Goal: Task Accomplishment & Management: Use online tool/utility

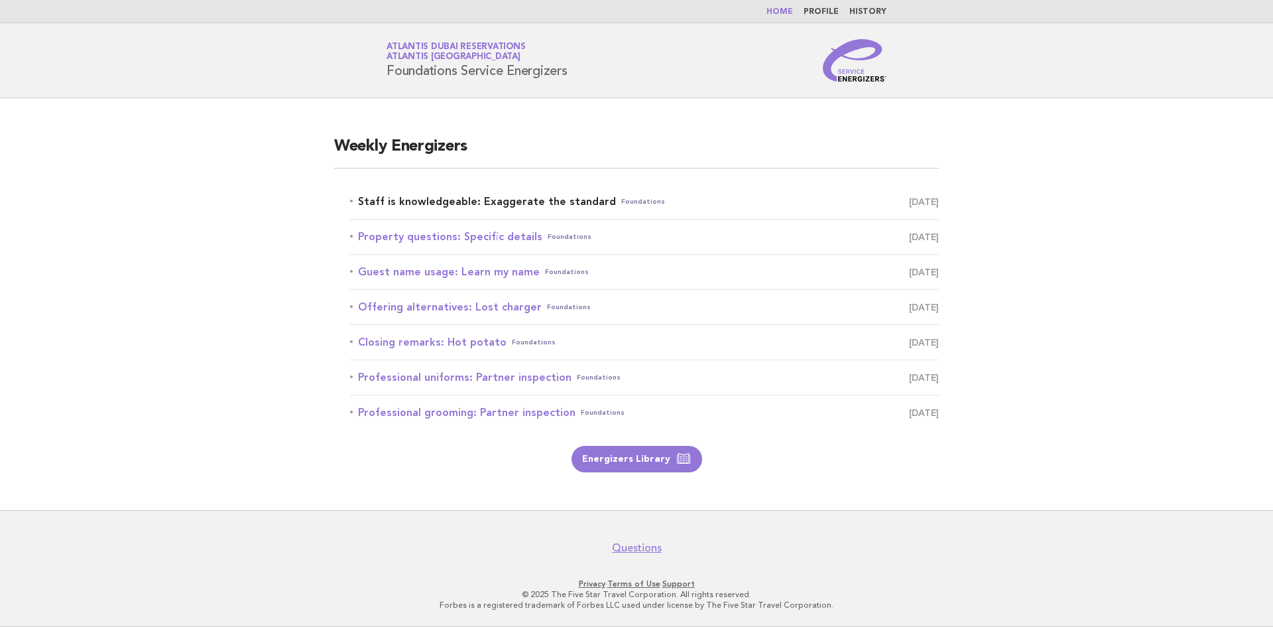
click at [580, 204] on link "Staff is knowledgeable: Exaggerate the standard Foundations September 26" at bounding box center [644, 201] width 589 height 19
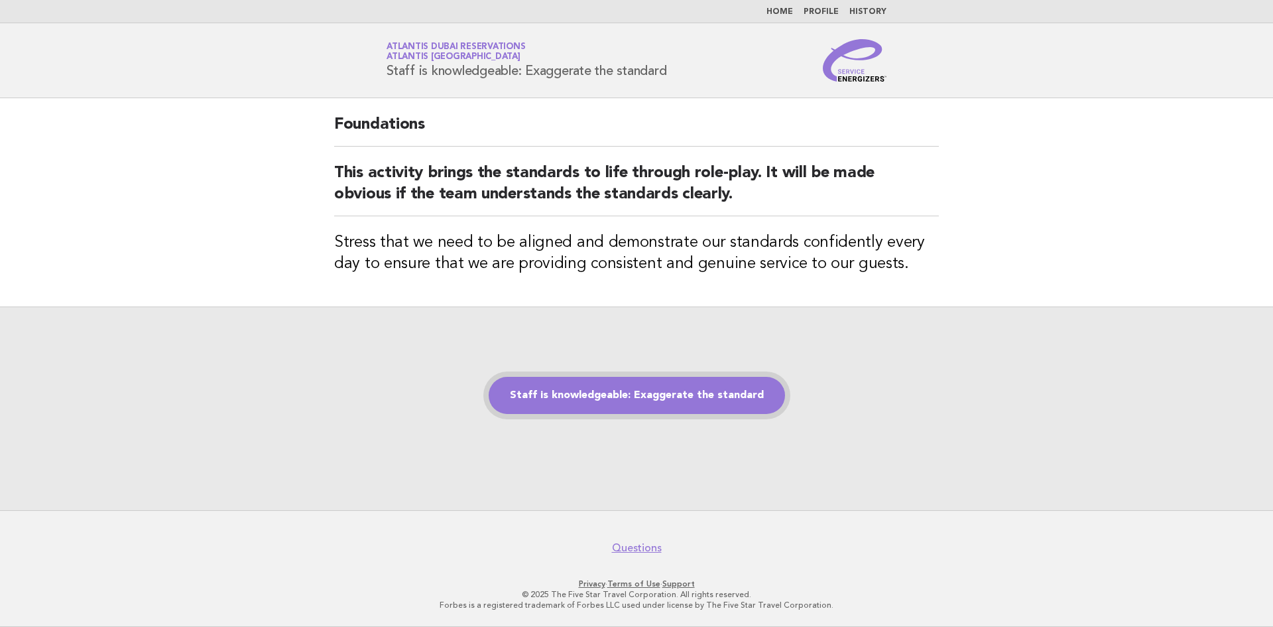
click at [609, 401] on link "Staff is knowledgeable: Exaggerate the standard" at bounding box center [637, 395] width 296 height 37
click at [601, 384] on link "Staff is knowledgeable: Exaggerate the standard" at bounding box center [637, 395] width 296 height 37
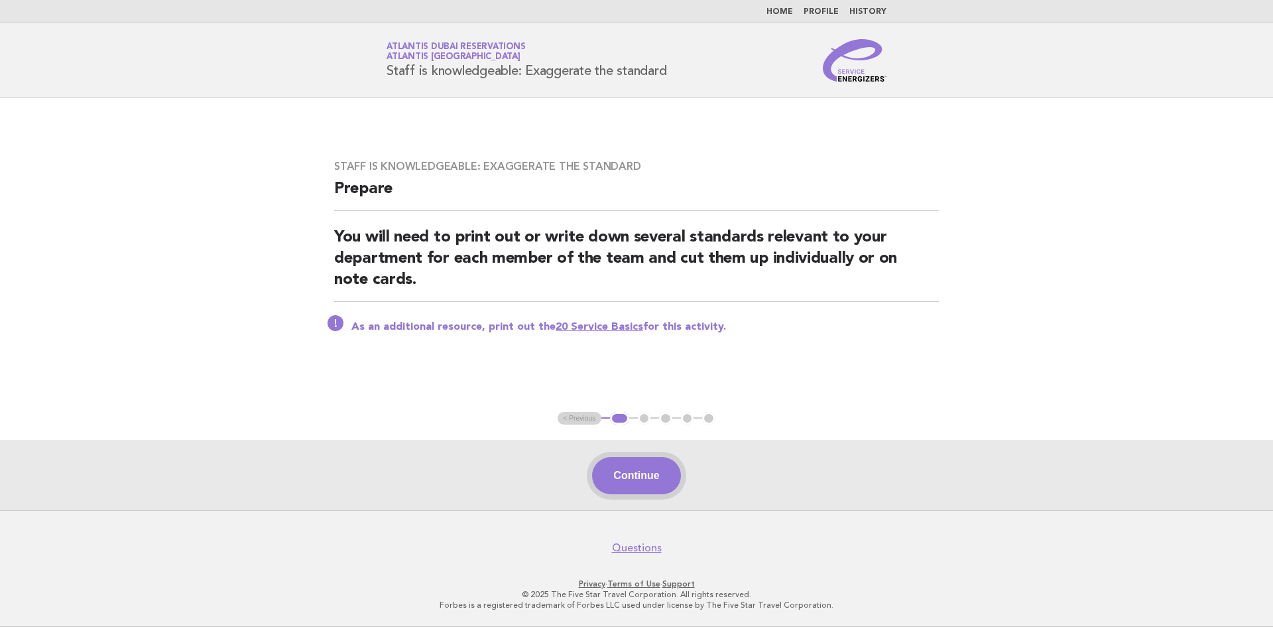
click at [625, 477] on button "Continue" at bounding box center [636, 475] width 88 height 37
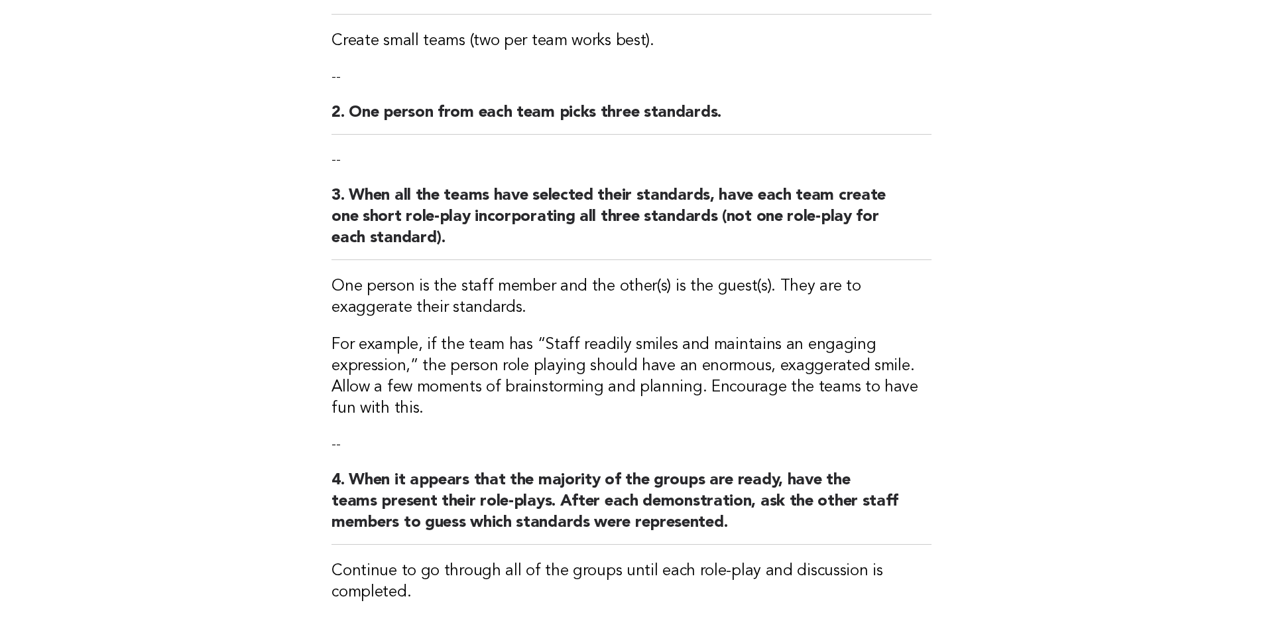
scroll to position [422, 0]
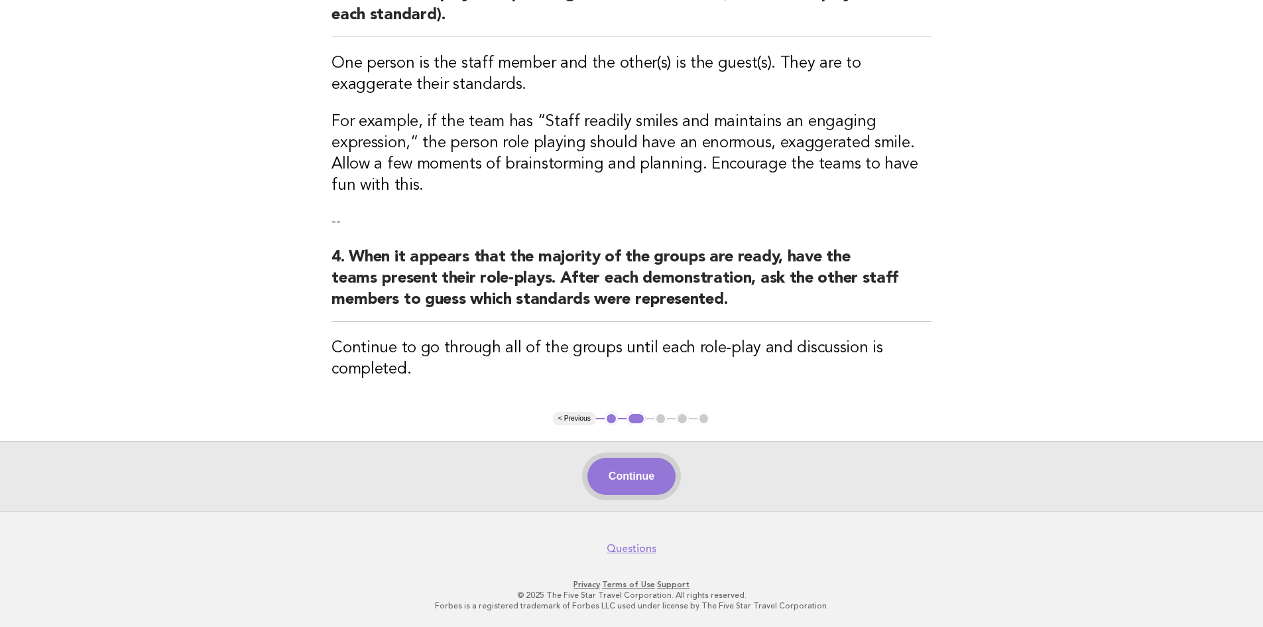
click at [617, 487] on button "Continue" at bounding box center [632, 476] width 88 height 37
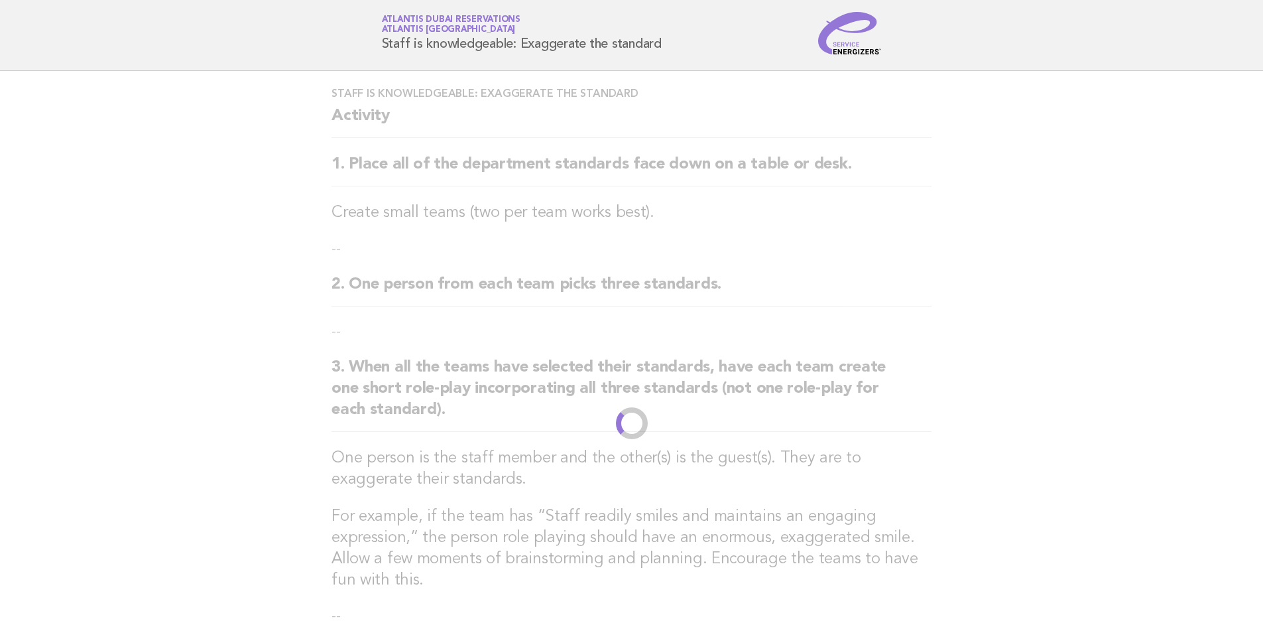
scroll to position [0, 0]
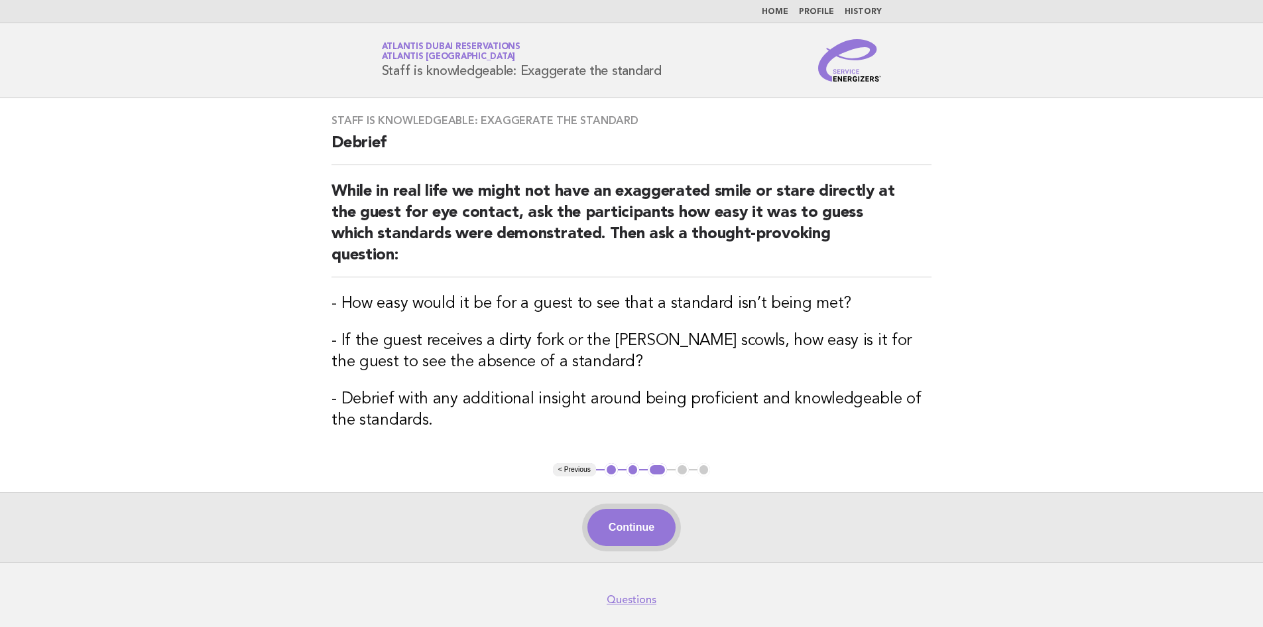
click at [601, 519] on button "Continue" at bounding box center [632, 527] width 88 height 37
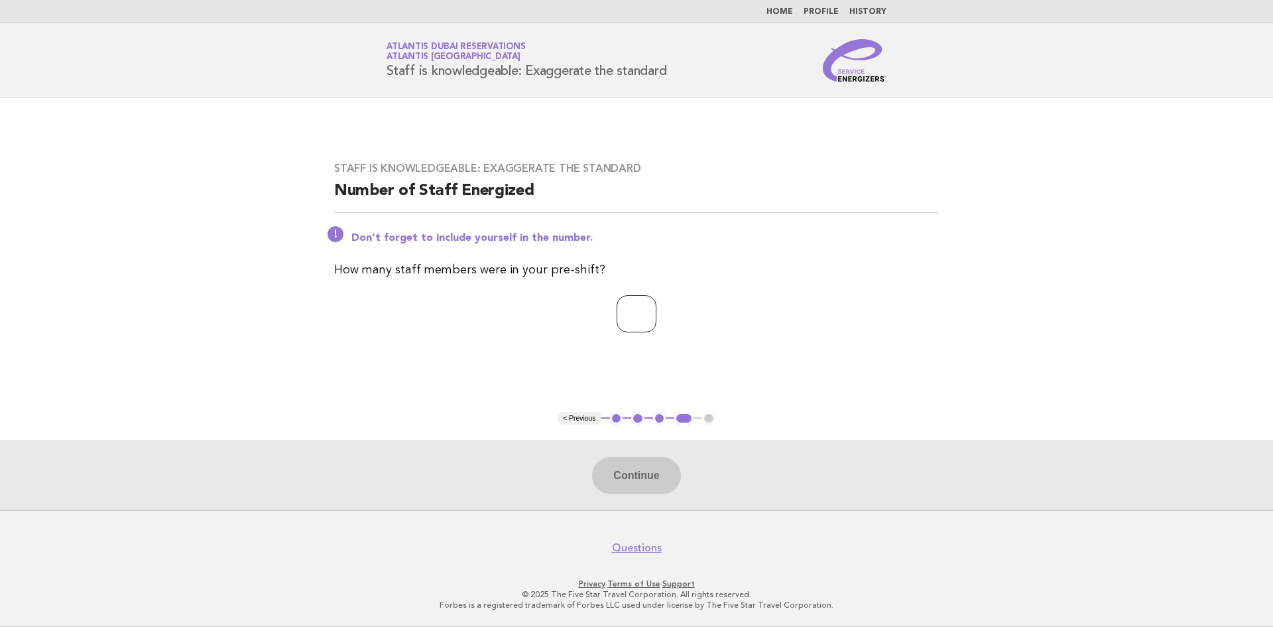
click at [639, 320] on input "number" at bounding box center [637, 313] width 40 height 37
type input "*"
click at [626, 466] on button "Continue" at bounding box center [636, 475] width 88 height 37
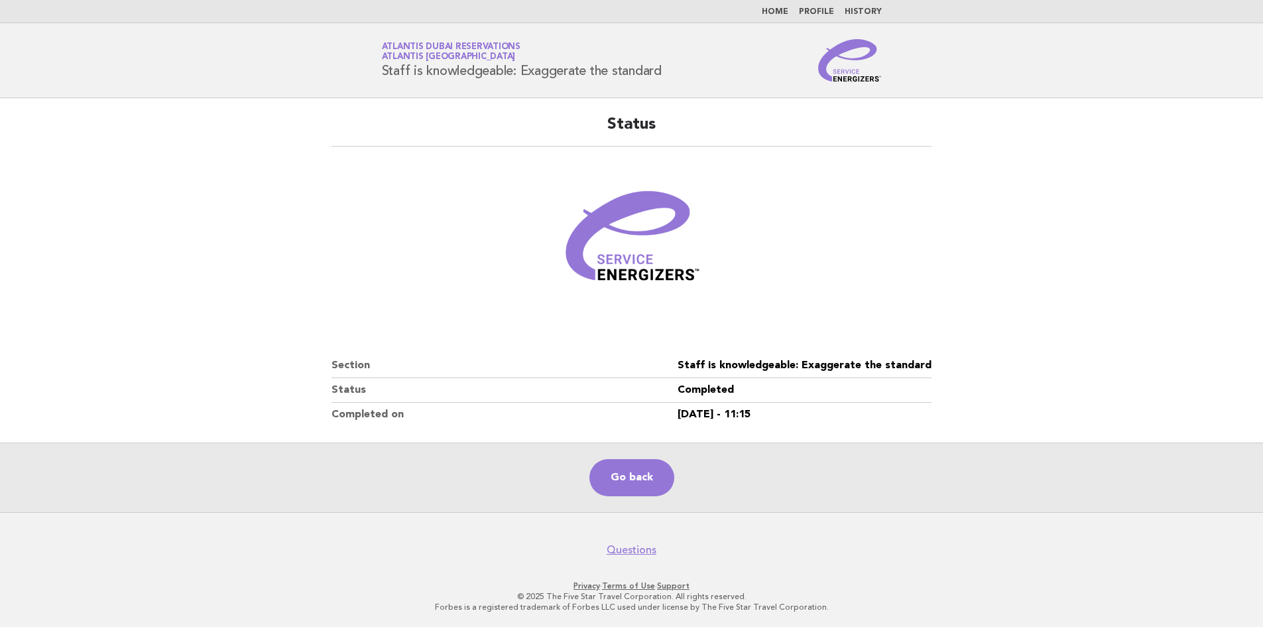
click at [1003, 113] on main "Status Section Staff is knowledgeable: Exaggerate the standard Status Completed…" at bounding box center [631, 305] width 1263 height 414
click at [631, 481] on link "Go back" at bounding box center [632, 477] width 85 height 37
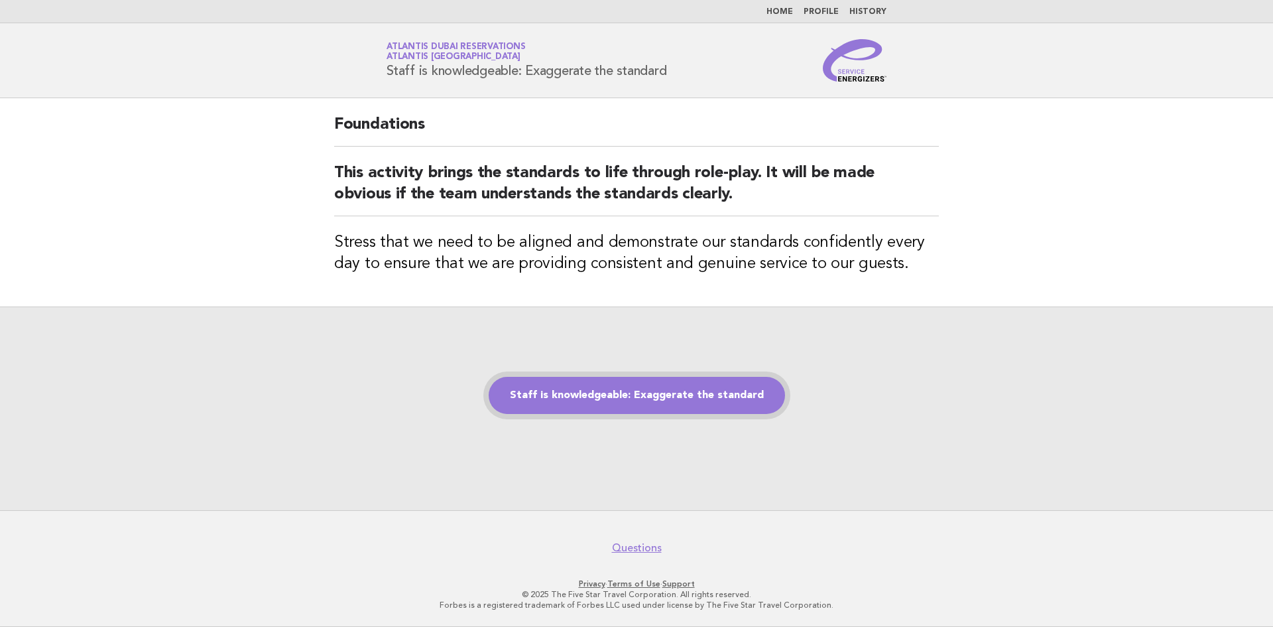
click at [655, 393] on link "Staff is knowledgeable: Exaggerate the standard" at bounding box center [637, 395] width 296 height 37
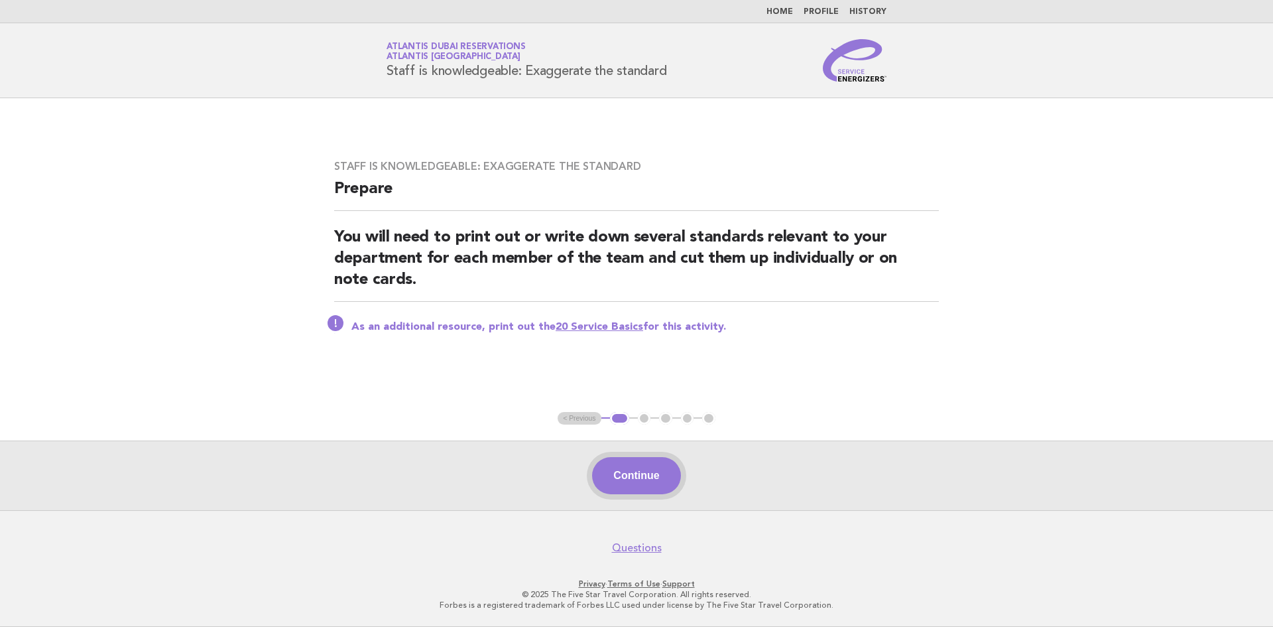
click at [635, 484] on button "Continue" at bounding box center [636, 475] width 88 height 37
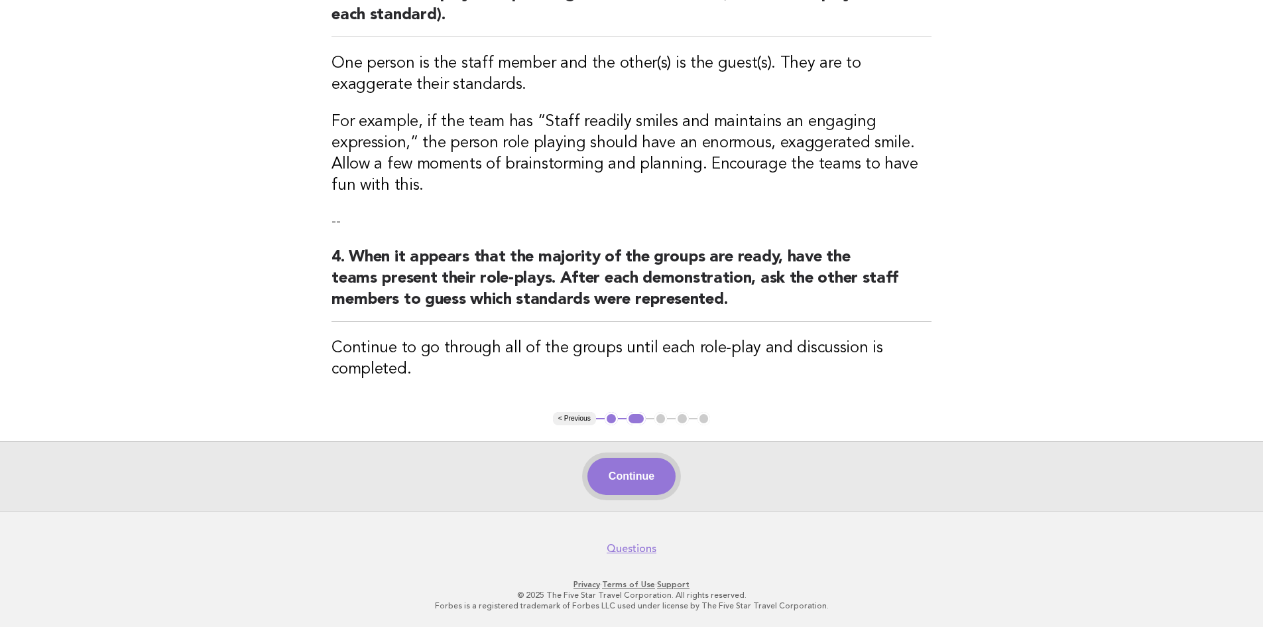
click at [614, 494] on button "Continue" at bounding box center [632, 476] width 88 height 37
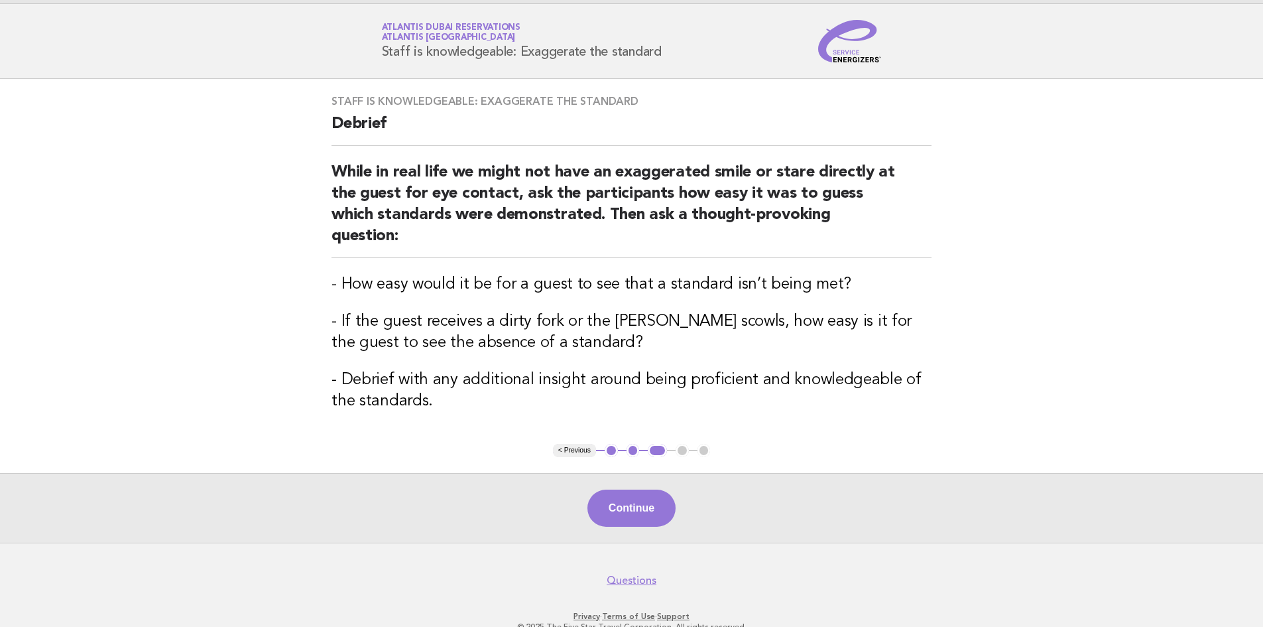
scroll to position [30, 0]
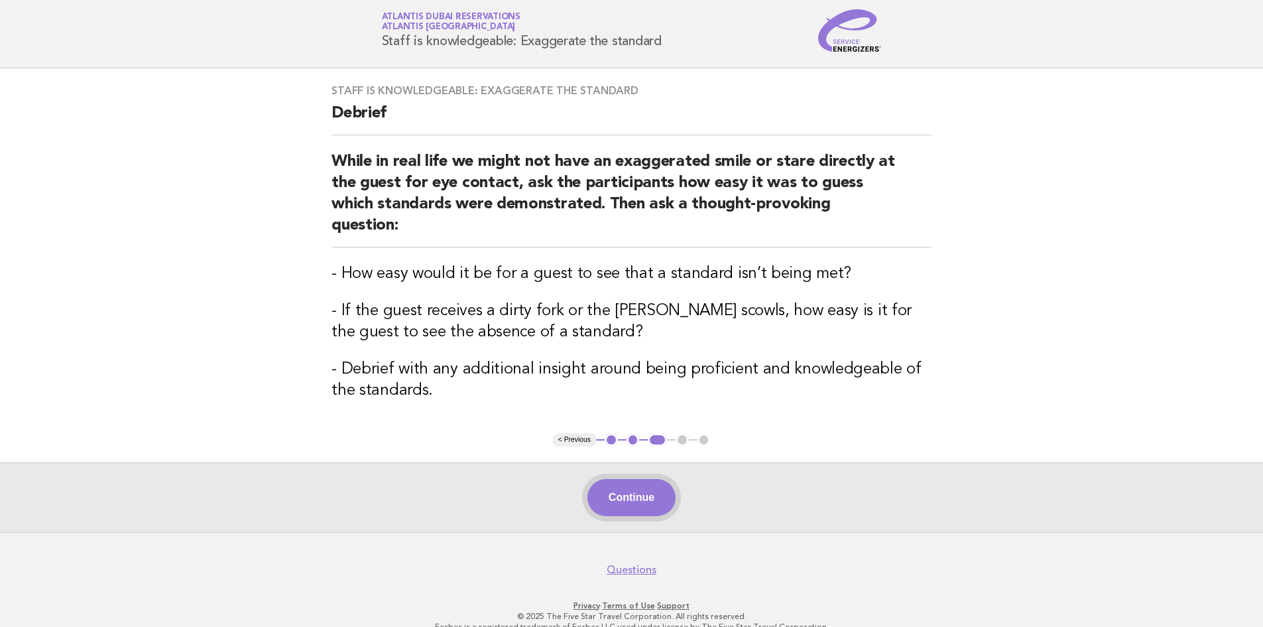
click at [614, 492] on button "Continue" at bounding box center [632, 497] width 88 height 37
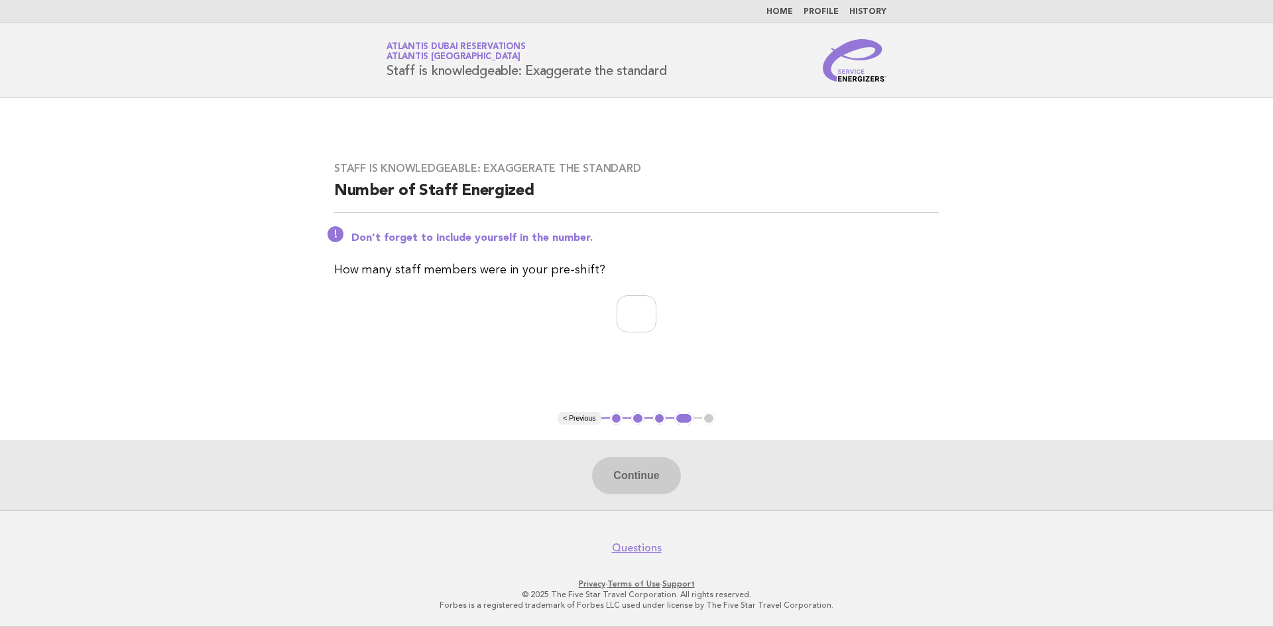
click at [658, 245] on div "Staff is knowledgeable: Exaggerate the standard Number of Staff Energized Don't…" at bounding box center [636, 255] width 637 height 218
click at [635, 300] on input "number" at bounding box center [637, 313] width 40 height 37
type input "*"
click at [623, 468] on button "Continue" at bounding box center [636, 475] width 88 height 37
click at [623, 468] on div "Continue" at bounding box center [636, 475] width 1273 height 70
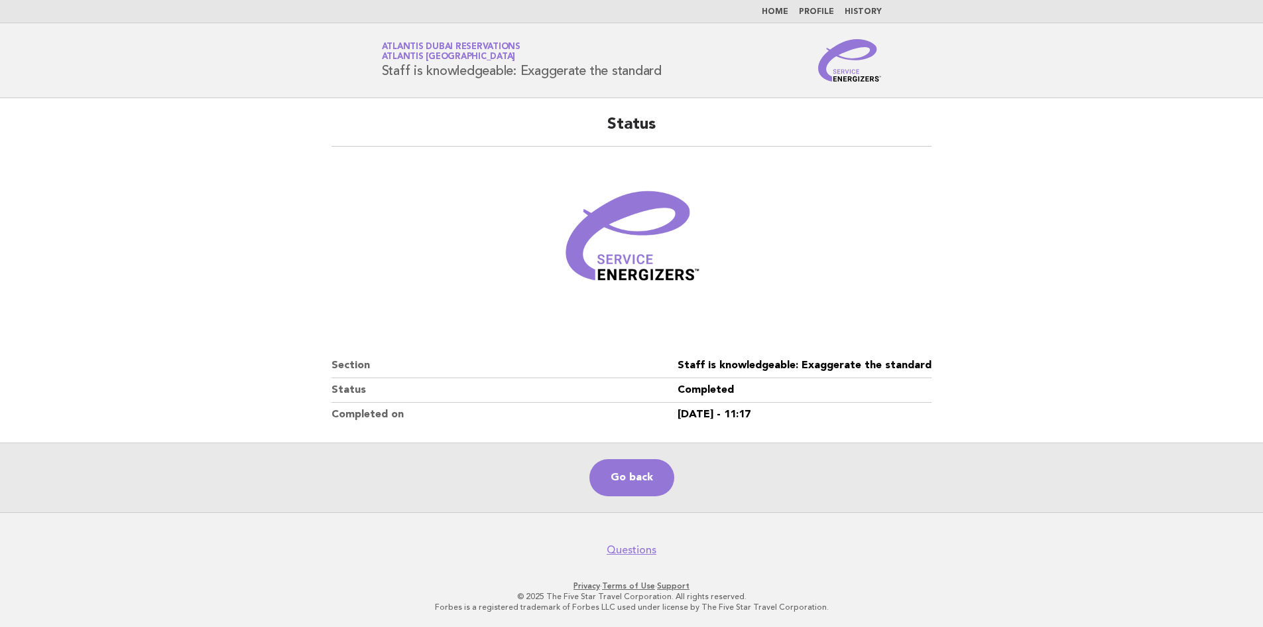
click at [1017, 294] on main "Status Section Staff is knowledgeable: Exaggerate the standard Status Completed…" at bounding box center [631, 305] width 1263 height 414
